Goal: Find specific page/section: Find specific page/section

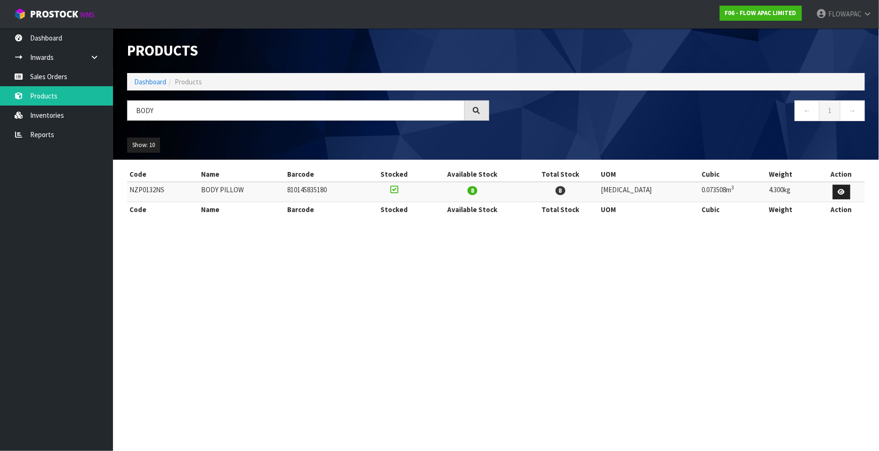
click at [117, 106] on header "Products Import Products Drop file here to import csv template Dashboard Produc…" at bounding box center [496, 93] width 766 height 131
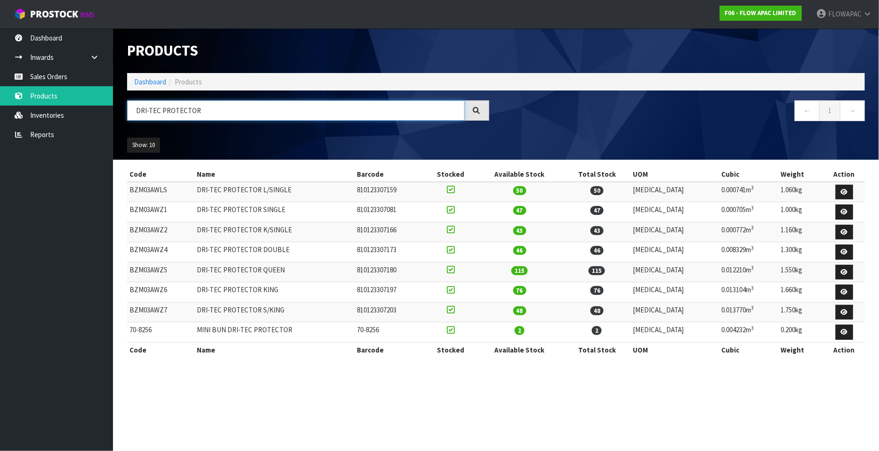
drag, startPoint x: 203, startPoint y: 110, endPoint x: 118, endPoint y: 111, distance: 84.8
click at [115, 111] on header "Products Import Products Drop file here to import csv template Dashboard Produc…" at bounding box center [496, 93] width 766 height 131
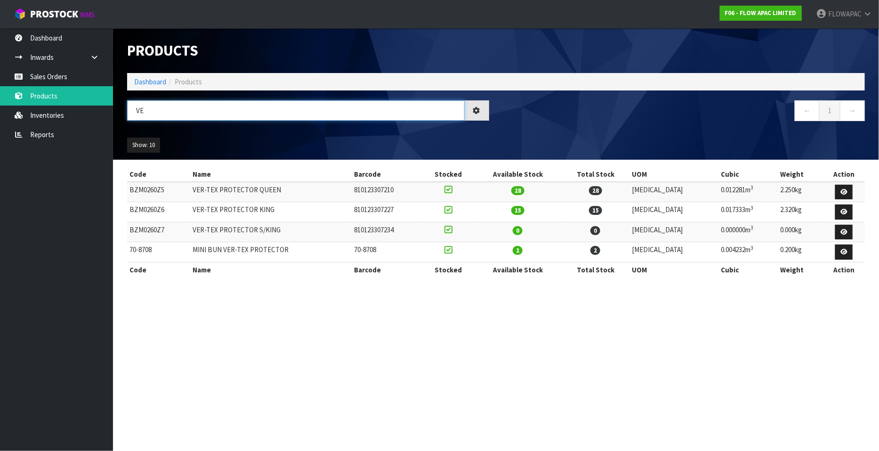
type input "V"
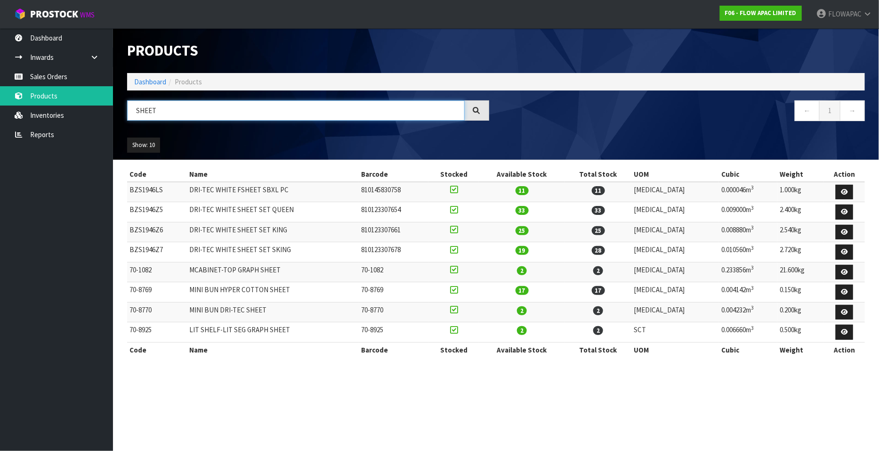
drag, startPoint x: 136, startPoint y: 109, endPoint x: 133, endPoint y: 114, distance: 5.5
click at [108, 110] on body "Toggle navigation ProStock WMS F06 - FLOW APAC LIMITED FLOWAPAC Logout Dashboar…" at bounding box center [439, 225] width 879 height 451
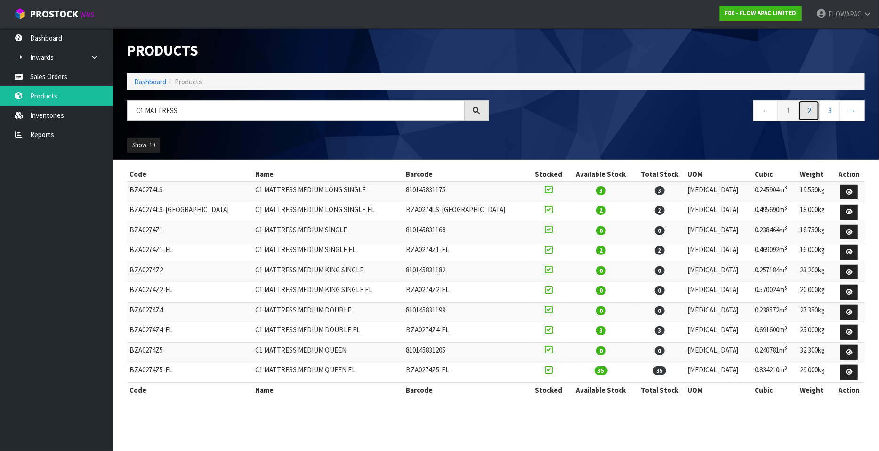
click at [809, 112] on link "2" at bounding box center [809, 110] width 21 height 20
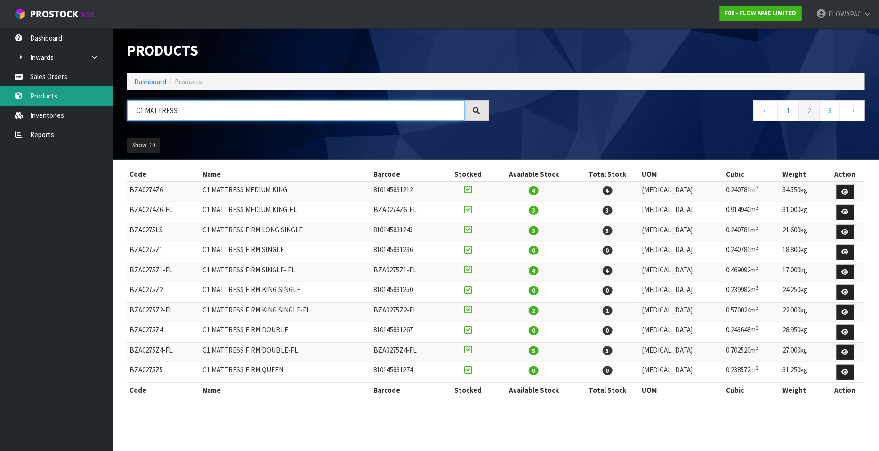
drag, startPoint x: 193, startPoint y: 106, endPoint x: 88, endPoint y: 99, distance: 105.7
click at [88, 99] on body "Toggle navigation ProStock WMS F06 - FLOW APAC LIMITED FLOWAPAC Logout Dashboar…" at bounding box center [439, 225] width 879 height 451
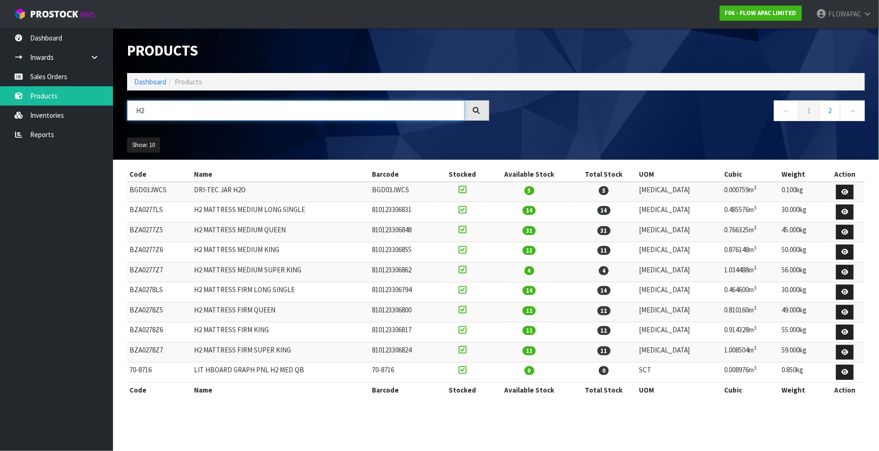
type input "H"
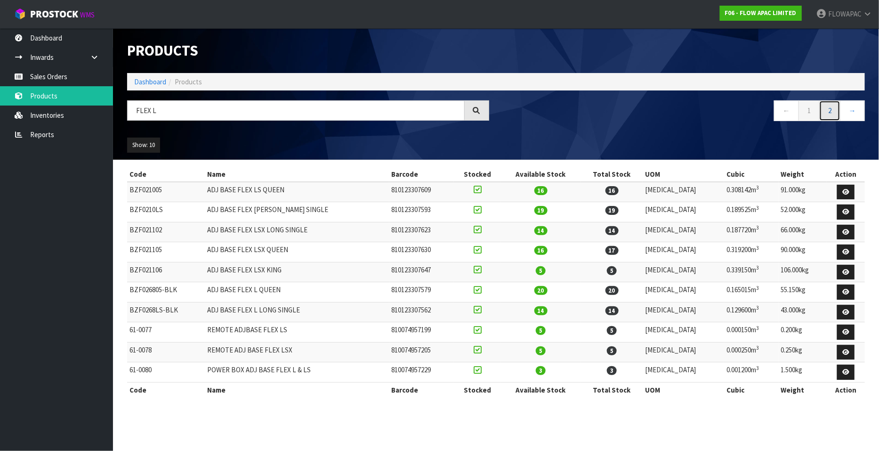
drag, startPoint x: 834, startPoint y: 108, endPoint x: 811, endPoint y: 102, distance: 23.9
click at [834, 108] on link "2" at bounding box center [829, 110] width 21 height 20
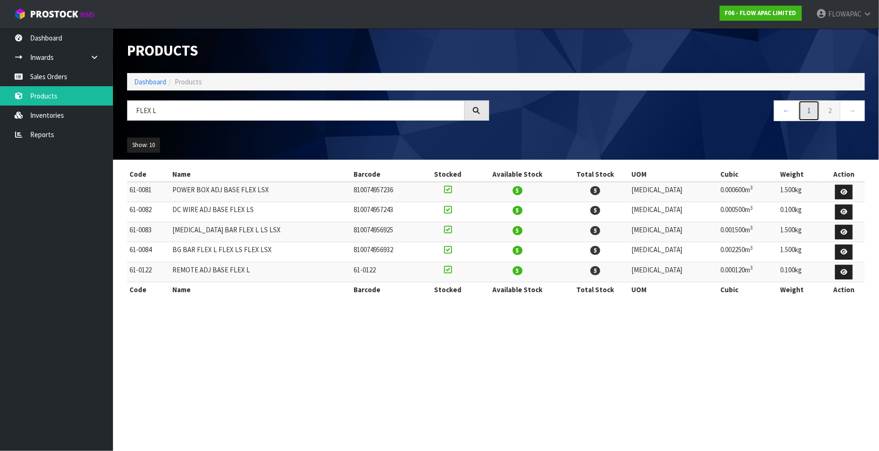
click at [811, 111] on link "1" at bounding box center [809, 110] width 21 height 20
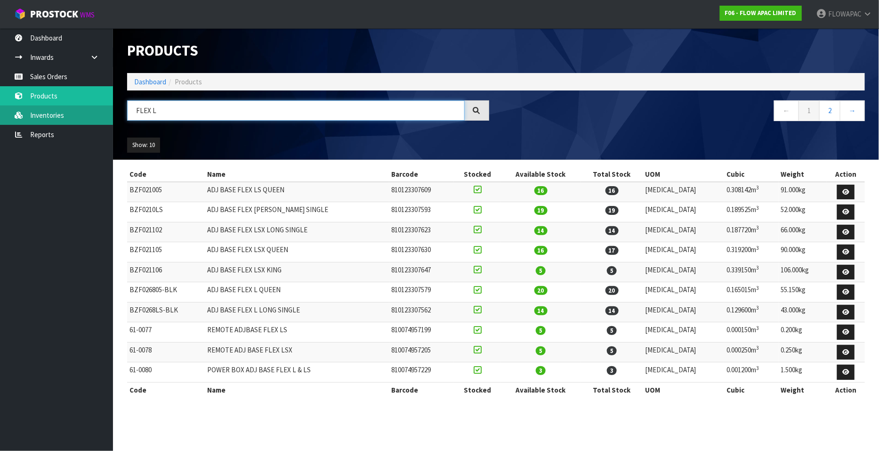
drag, startPoint x: 178, startPoint y: 109, endPoint x: 75, endPoint y: 109, distance: 103.1
click at [75, 109] on body "Toggle navigation ProStock WMS F06 - FLOW APAC LIMITED FLOWAPAC Logout Dashboar…" at bounding box center [439, 225] width 879 height 451
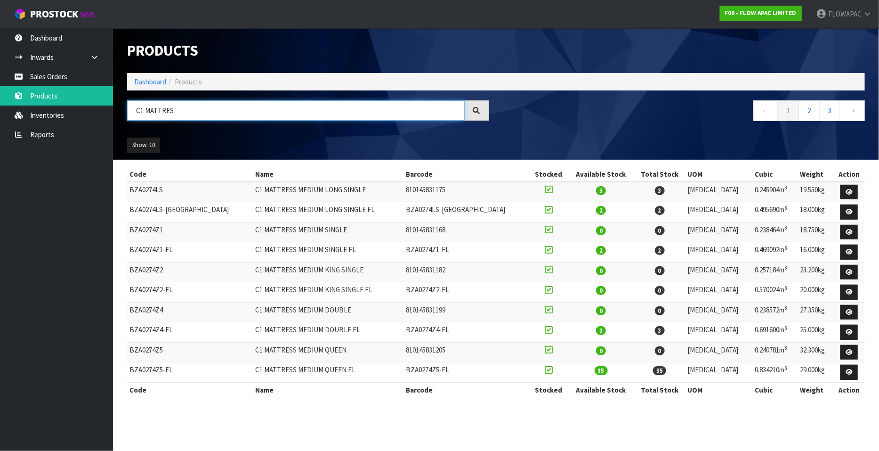
type input "C1 MATTRES"
